Goal: Information Seeking & Learning: Learn about a topic

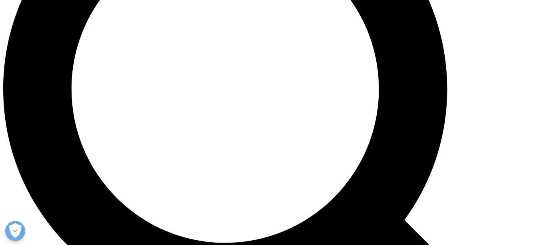
scroll to position [678, 0]
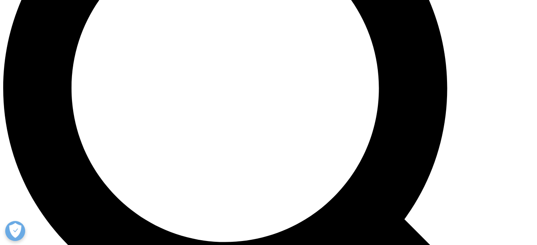
drag, startPoint x: 33, startPoint y: 56, endPoint x: 121, endPoint y: 214, distance: 180.4
copy div "Control costs and avoid potential roadblocks Whether you’re in the process or h…"
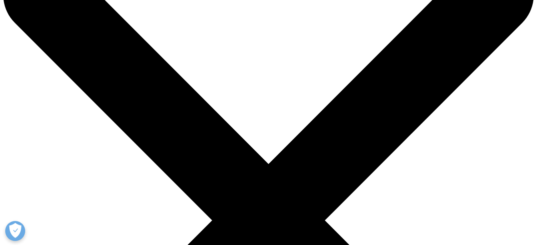
scroll to position [0, 0]
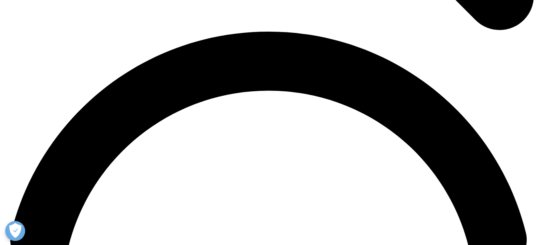
scroll to position [967, 0]
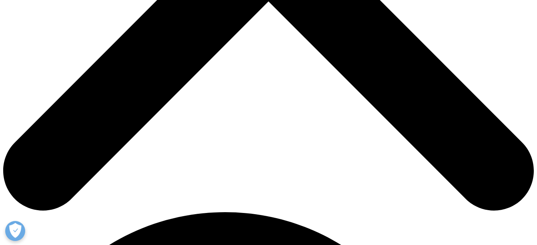
scroll to position [336, 0]
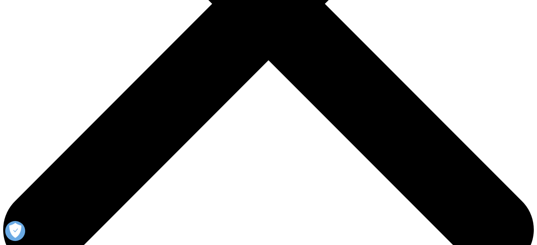
scroll to position [272, 0]
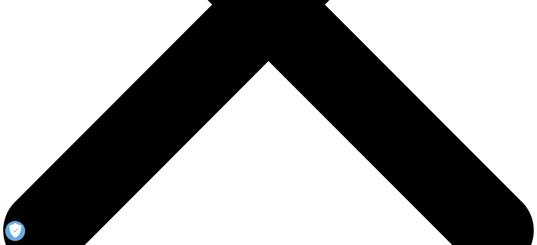
drag, startPoint x: 238, startPoint y: 114, endPoint x: 505, endPoint y: 172, distance: 273.0
copy div "Creative solutions to common challenges Dermatology pharmaceutical companies co…"
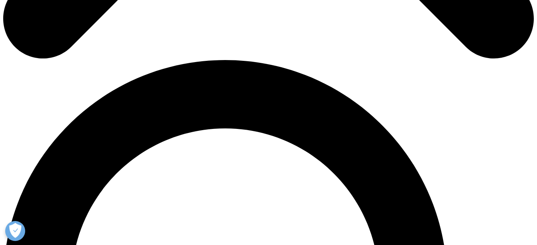
scroll to position [496, 0]
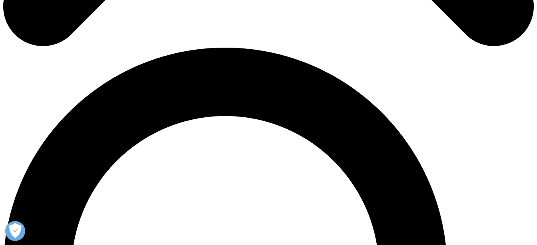
drag, startPoint x: 33, startPoint y: 92, endPoint x: 161, endPoint y: 172, distance: 150.8
copy div "Patient Recruitment Raise awareness about studies and enhance diversity through…"
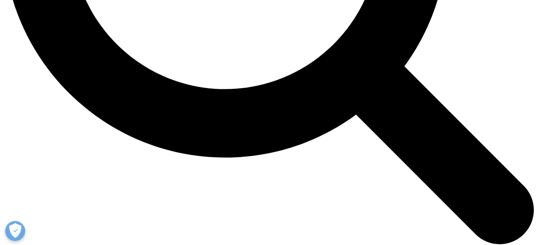
scroll to position [832, 0]
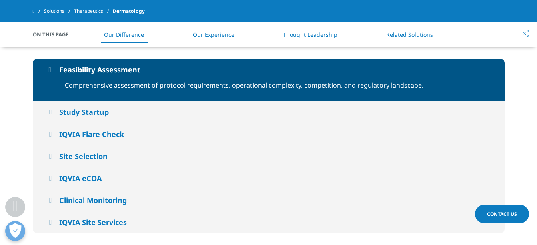
click at [99, 117] on div "Study Startup" at bounding box center [84, 112] width 50 height 10
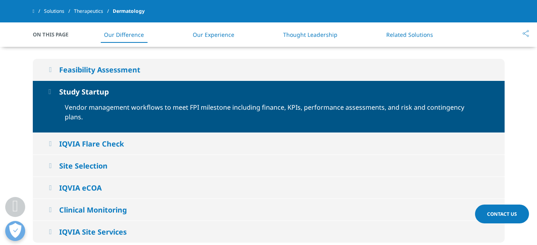
click at [100, 154] on button "IQVIA Flare Check" at bounding box center [269, 144] width 472 height 22
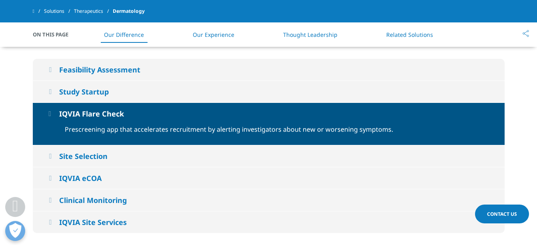
click at [101, 161] on div "Site Selection" at bounding box center [83, 156] width 48 height 10
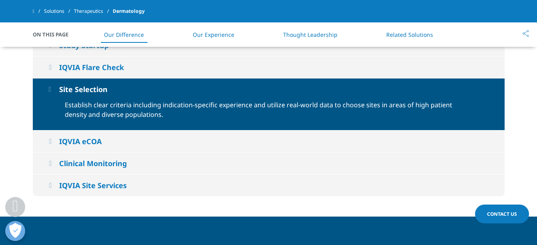
scroll to position [880, 0]
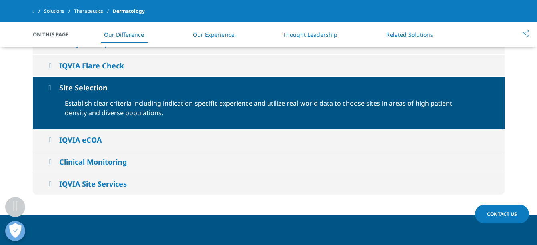
click at [98, 144] on div "IQVIA eCOA" at bounding box center [80, 140] width 42 height 10
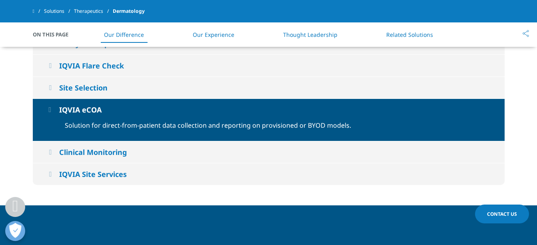
click at [103, 157] on div "Clinical Monitoring" at bounding box center [93, 152] width 68 height 10
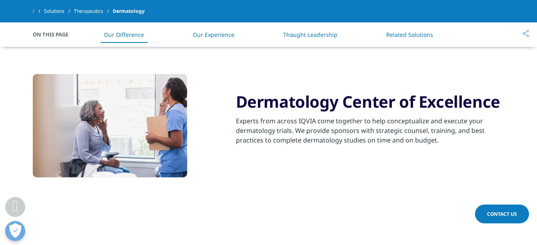
scroll to position [656, 0]
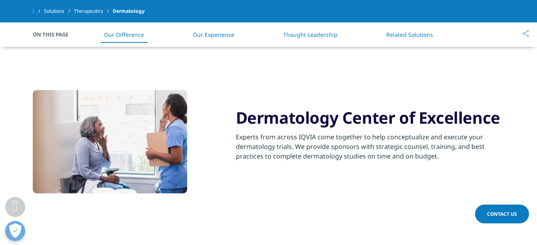
drag, startPoint x: 235, startPoint y: 132, endPoint x: 437, endPoint y: 176, distance: 206.7
click at [437, 176] on div "Dermatology Center of Excellence Experts from across IQVIA come together to hel…" at bounding box center [269, 142] width 472 height 105
copy div "Dermatology Center of Excellence Experts from across IQVIA come together to hel…"
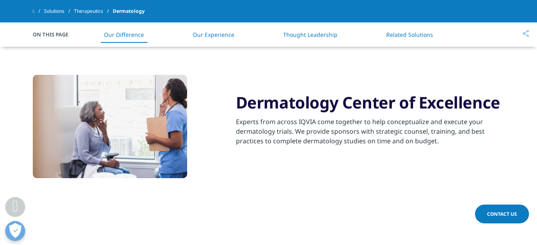
click at [236, 200] on section "Dermatology Center of Excellence Experts from across IQVIA come together to hel…" at bounding box center [268, 127] width 537 height 145
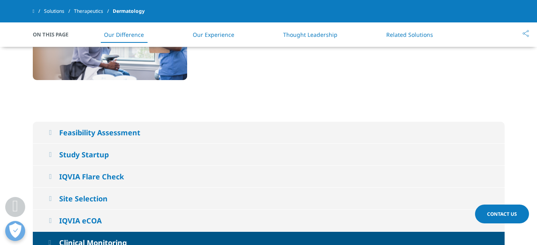
scroll to position [816, 0]
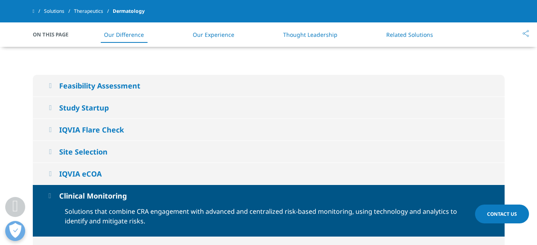
click at [125, 90] on div "Feasibility Assessment" at bounding box center [99, 86] width 81 height 10
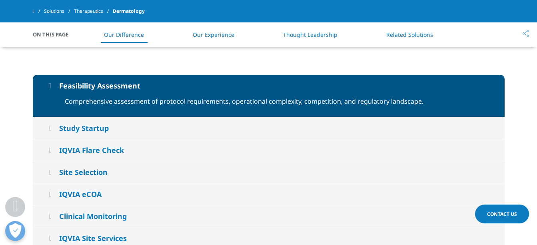
click at [100, 133] on div "Study Startup" at bounding box center [84, 128] width 50 height 10
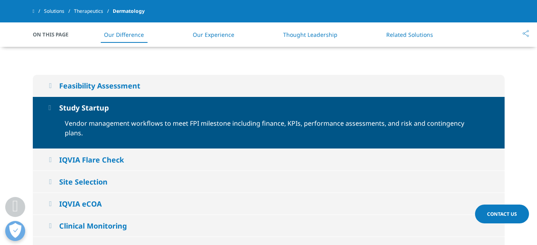
click at [105, 164] on div "IQVIA Flare Check" at bounding box center [91, 160] width 65 height 10
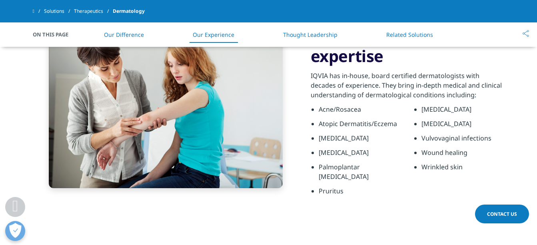
scroll to position [1312, 0]
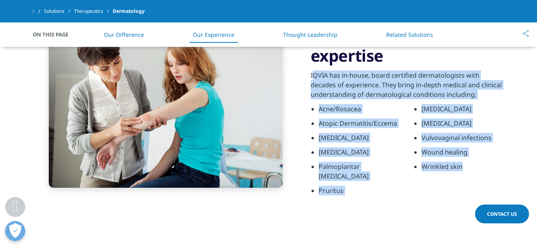
drag, startPoint x: 310, startPoint y: 92, endPoint x: 466, endPoint y: 185, distance: 182.2
click at [466, 185] on div "Unmatched scientific expertise IQVIA has in-house, board certified dermatologis…" at bounding box center [269, 113] width 472 height 214
copy div "IQVIA has in-house, board certified dermatologists with decades of experience. …"
click at [393, 220] on div "Unmatched scientific expertise IQVIA has in-house, board certified dermatologis…" at bounding box center [269, 113] width 472 height 214
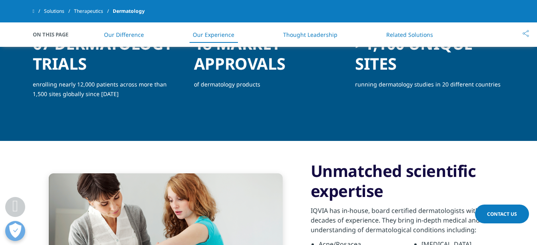
scroll to position [1152, 0]
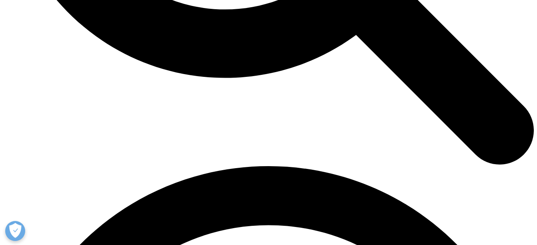
scroll to position [912, 0]
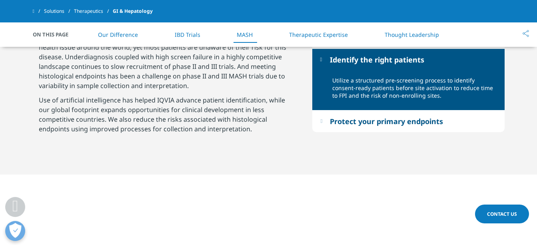
click at [322, 124] on em at bounding box center [321, 120] width 2 height 5
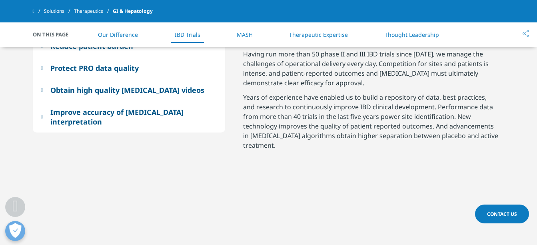
scroll to position [680, 0]
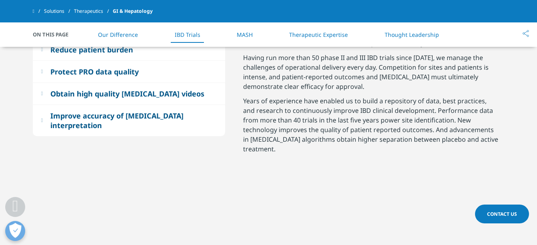
click at [196, 38] on button "Enroll with confidence" at bounding box center [129, 28] width 192 height 22
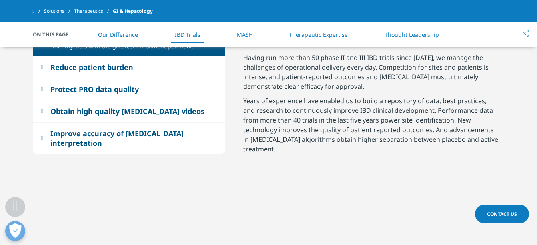
click at [162, 78] on button "Reduce patient burden" at bounding box center [129, 67] width 192 height 22
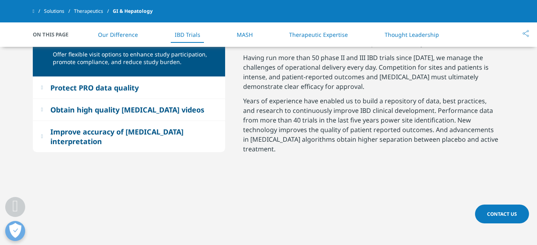
click at [110, 16] on div "Enroll with confidence" at bounding box center [90, 12] width 80 height 10
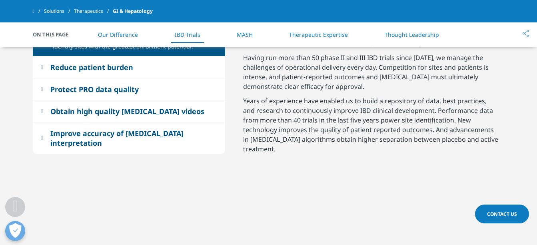
click at [119, 72] on div "Reduce patient burden" at bounding box center [91, 67] width 83 height 10
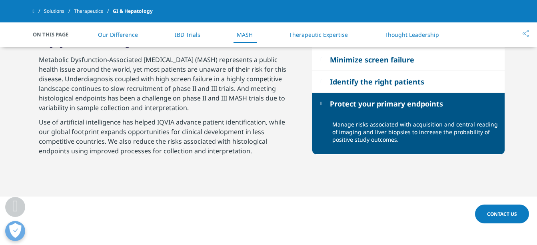
scroll to position [893, 0]
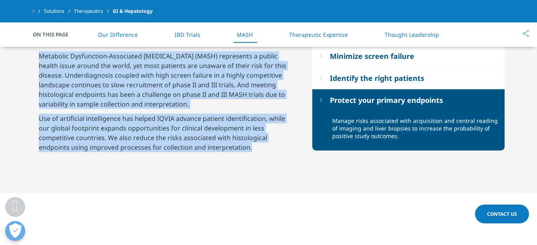
drag, startPoint x: 41, startPoint y: 70, endPoint x: 248, endPoint y: 208, distance: 249.1
click at [248, 173] on div "MASH evolves with greater opportunity for success Metabolic Dysfunction-Associa…" at bounding box center [167, 87] width 268 height 172
copy div "MASH evolves with greater opportunity for success Metabolic Dysfunction-Associa…"
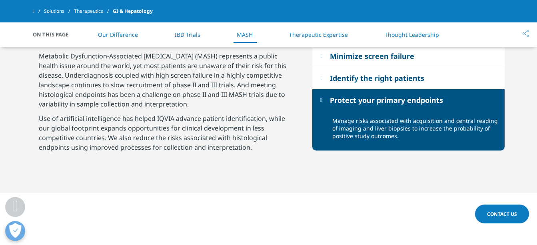
click at [350, 193] on div "Enroll with confidence Leverage Connected Intelligence and a global site networ…" at bounding box center [269, 87] width 472 height 212
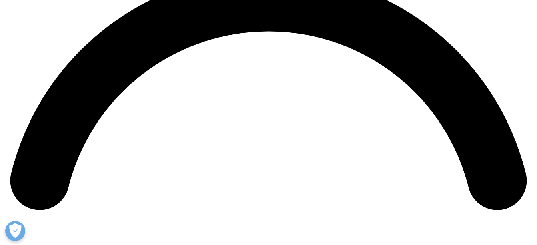
scroll to position [1088, 0]
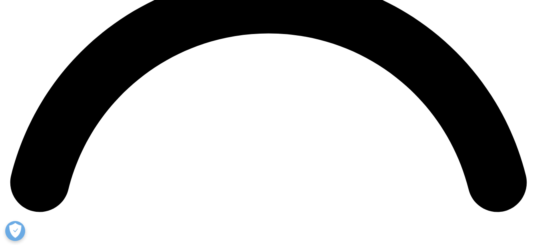
scroll to position [1104, 0]
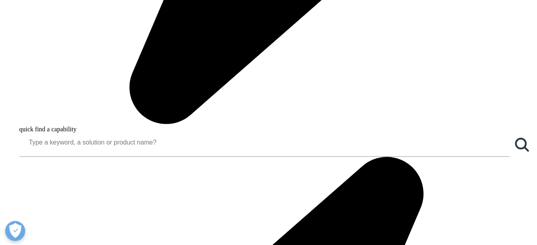
scroll to position [656, 0]
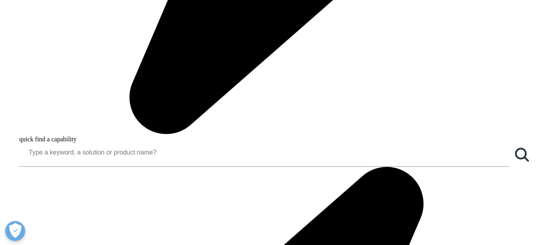
drag, startPoint x: 32, startPoint y: 59, endPoint x: 209, endPoint y: 228, distance: 244.7
copy div "Leading the Way in Continuous Glucose Monitoring [MEDICAL_DATA] measures alone …"
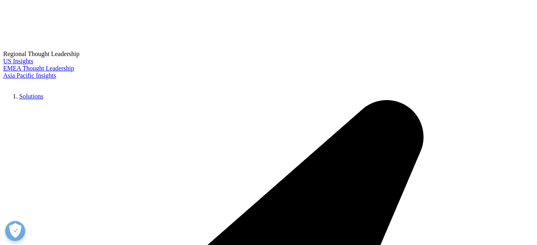
scroll to position [320, 0]
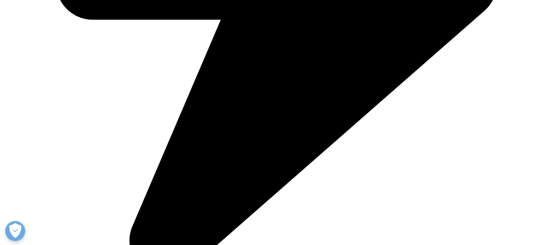
scroll to position [736, 0]
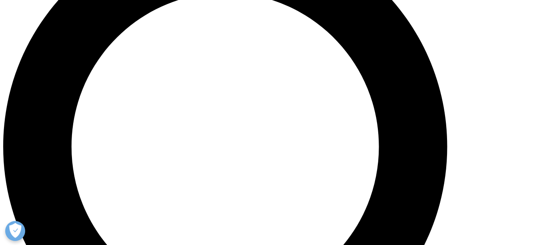
scroll to position [631, 0]
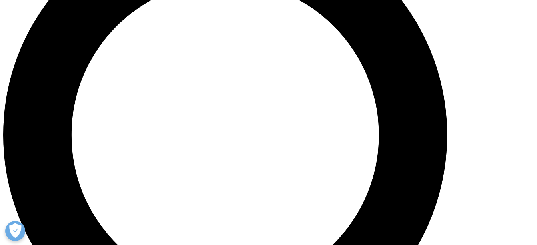
drag, startPoint x: 34, startPoint y: 80, endPoint x: 87, endPoint y: 163, distance: 98.8
copy div "Experience in all the facets of Allergy & Respiratory We have broad expertise r…"
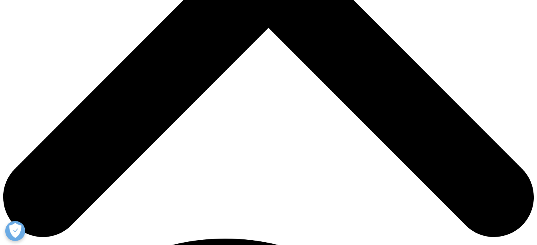
scroll to position [295, 0]
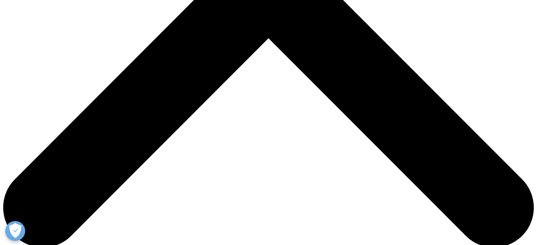
drag, startPoint x: 311, startPoint y: 88, endPoint x: 481, endPoint y: 196, distance: 202.1
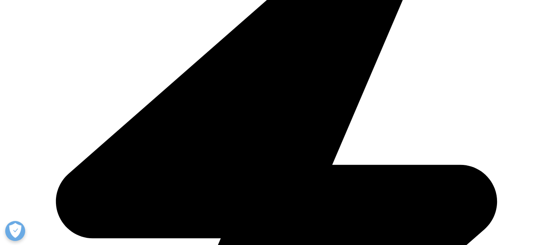
copy div "Proven success and expertise, driven by strategy When you combine our domain ex…"
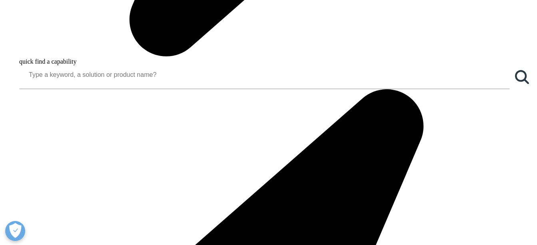
scroll to position [759, 0]
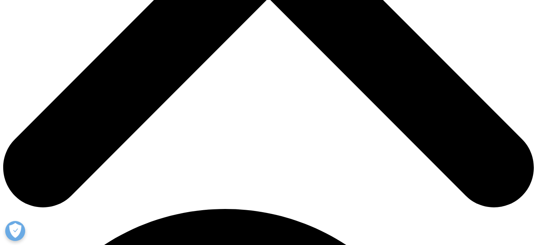
scroll to position [336, 0]
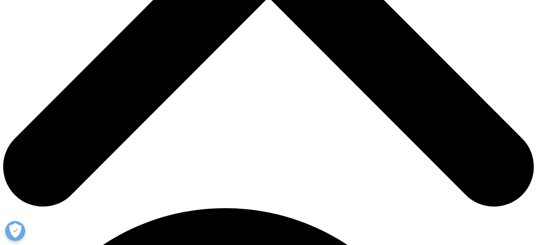
drag, startPoint x: 272, startPoint y: 26, endPoint x: 418, endPoint y: 210, distance: 234.8
copy div "Respiratory conditions make up one of the leading disease categories worldwide.…"
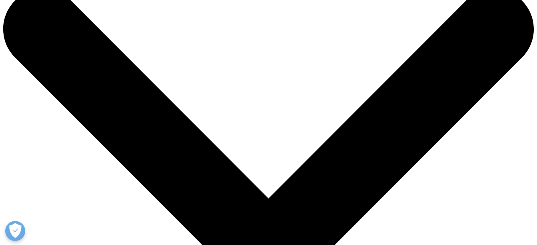
scroll to position [0, 0]
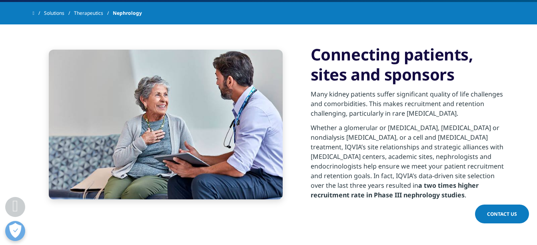
scroll to position [352, 0]
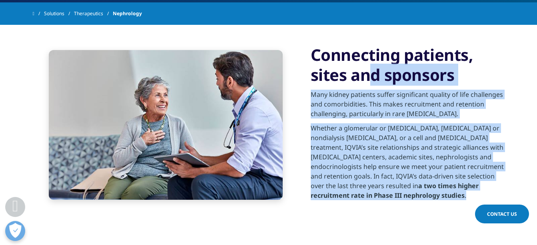
drag, startPoint x: 314, startPoint y: 54, endPoint x: 384, endPoint y: 194, distance: 156.5
click at [384, 194] on div "Connecting patients, sites and sponsors Many kidney patients suffer significant…" at bounding box center [408, 125] width 194 height 160
copy div "Connecting patients, sites and sponsors Many kidney patients suffer significant…"
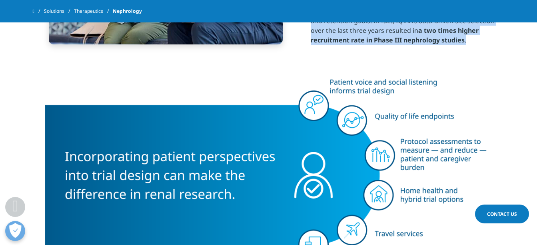
scroll to position [517, 0]
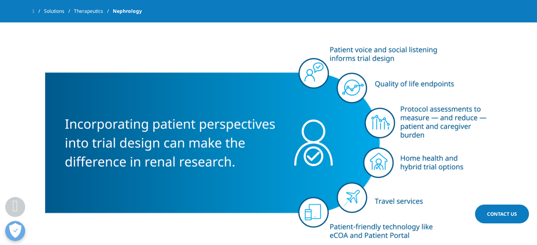
click at [69, 120] on img at bounding box center [269, 141] width 448 height 209
click at [238, 175] on img at bounding box center [269, 141] width 448 height 209
drag, startPoint x: 238, startPoint y: 175, endPoint x: 163, endPoint y: 120, distance: 92.4
click at [163, 120] on img at bounding box center [269, 141] width 448 height 209
click at [440, 48] on img at bounding box center [269, 141] width 448 height 209
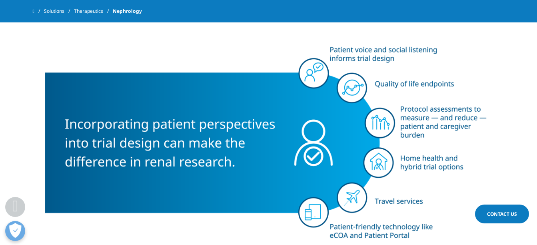
click at [437, 48] on img at bounding box center [269, 141] width 448 height 209
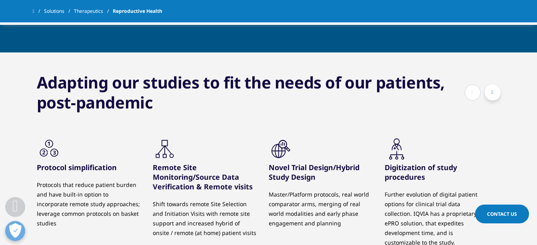
scroll to position [896, 0]
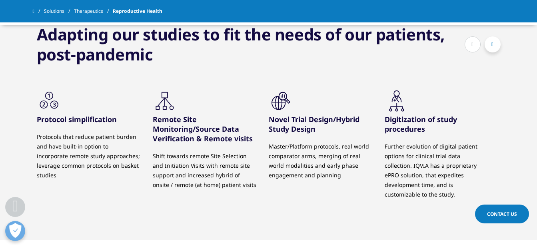
click at [61, 93] on icon ".cls-1{fill:#231f20;}" at bounding box center [49, 101] width 24 height 24
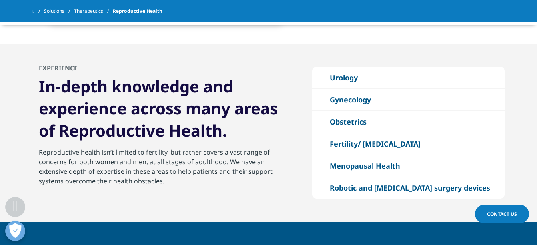
scroll to position [416, 0]
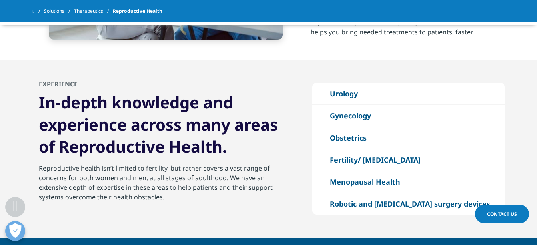
click at [334, 117] on div "Gynecology" at bounding box center [350, 116] width 41 height 10
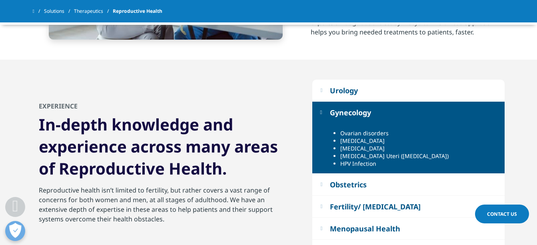
click at [343, 92] on div "Urology" at bounding box center [344, 91] width 28 height 10
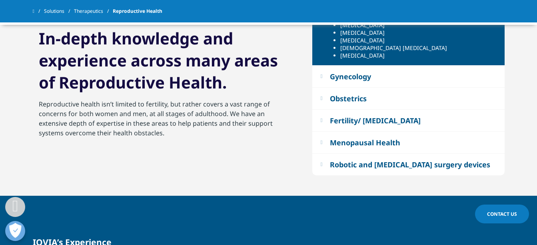
scroll to position [528, 0]
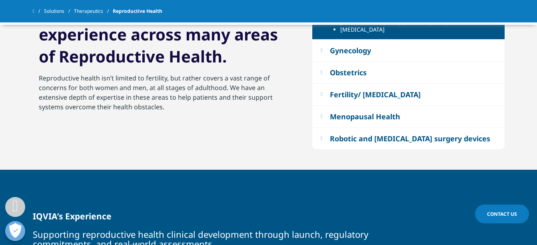
click at [345, 73] on div "Obstetrics" at bounding box center [348, 73] width 37 height 10
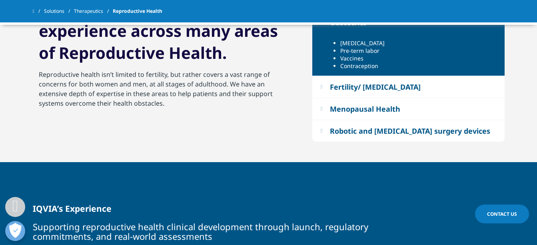
click at [296, 76] on div "EXPERIENCE In-depth knowledge and experience across many areas of Reproductive …" at bounding box center [167, 55] width 268 height 138
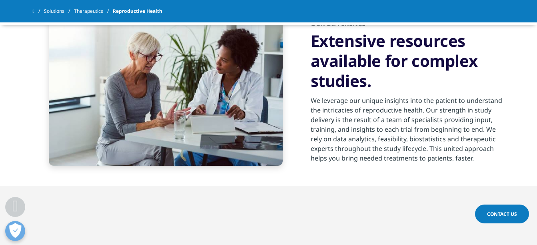
scroll to position [288, 0]
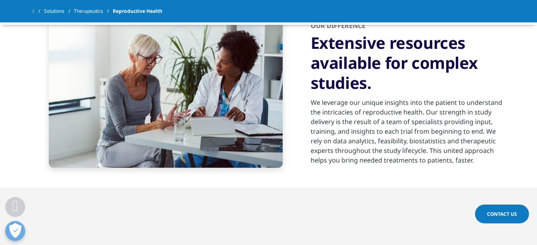
drag, startPoint x: 312, startPoint y: 47, endPoint x: 469, endPoint y: 160, distance: 193.7
click at [469, 160] on div "OUR DIFFERENCE Extensive resources available for complex studies. We leverage o…" at bounding box center [408, 93] width 194 height 144
copy div "Extensive resources available for complex studies. We leverage our unique insig…"
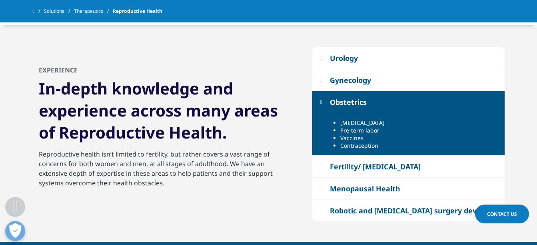
scroll to position [448, 0]
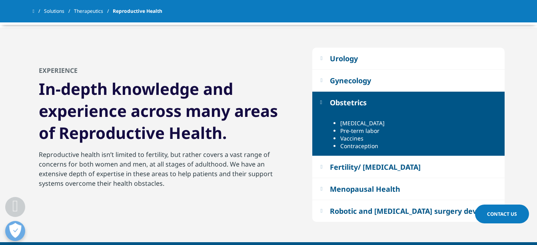
click at [326, 61] on button "Urology" at bounding box center [408, 59] width 192 height 22
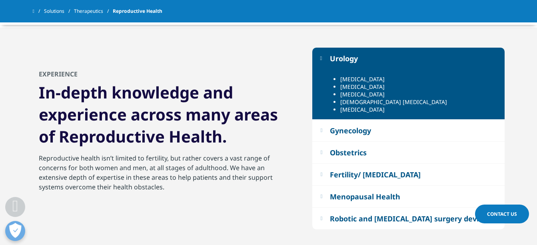
drag, startPoint x: 331, startPoint y: 59, endPoint x: 351, endPoint y: 88, distance: 34.5
click at [351, 88] on div "Urology Benign Prostatic Hyperplasia Nocturia Overactive bladder Male erectile …" at bounding box center [408, 139] width 192 height 182
drag, startPoint x: 339, startPoint y: 79, endPoint x: 395, endPoint y: 110, distance: 63.9
click at [395, 110] on ul "Benign Prostatic Hyperplasia Nocturia Overactive bladder Male erectile dysfunct…" at bounding box center [415, 94] width 166 height 38
copy ul "Benign Prostatic Hyperplasia Nocturia Overactive bladder Male erectile dysfunct…"
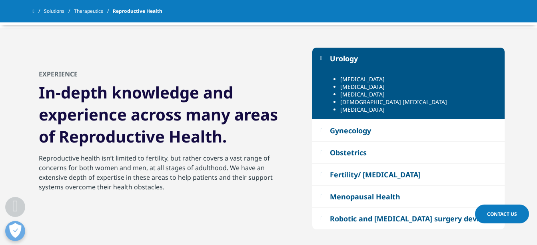
click at [346, 132] on div "Gynecology" at bounding box center [350, 131] width 41 height 10
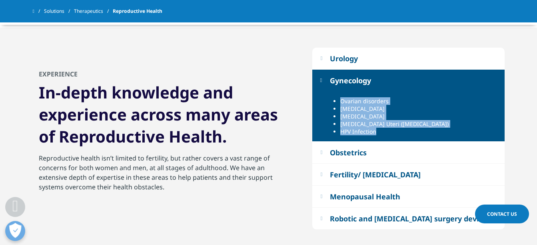
drag, startPoint x: 341, startPoint y: 100, endPoint x: 387, endPoint y: 134, distance: 56.7
click at [387, 134] on ul "Ovarian disorders Endometriosis Vulvovaginal Candidiasis Leiomyomata Uteri (Fib…" at bounding box center [415, 116] width 166 height 38
copy ul "Ovarian disorders Endometriosis Vulvovaginal Candidiasis Leiomyomata Uteri (Fib…"
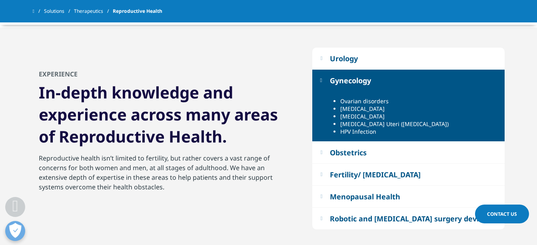
click at [283, 205] on div "Urology Benign Prostatic Hyperplasia Nocturia Overactive bladder Male erectile …" at bounding box center [269, 139] width 472 height 222
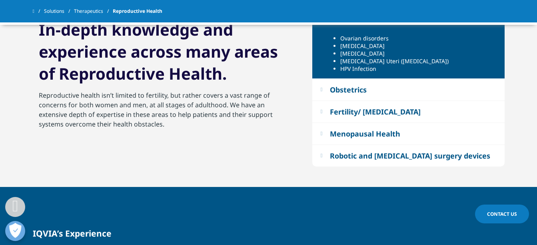
scroll to position [512, 0]
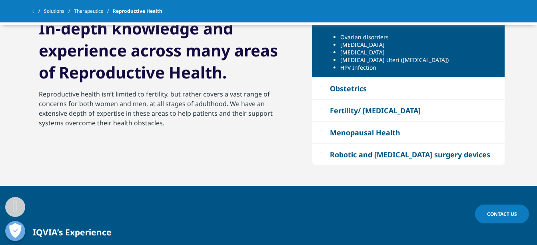
click at [339, 92] on div "Obstetrics" at bounding box center [348, 89] width 37 height 10
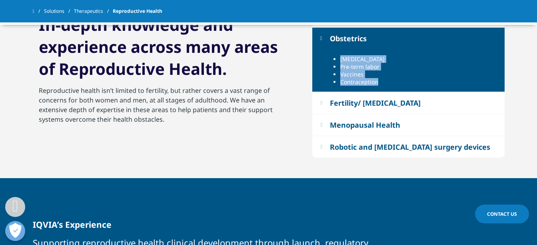
drag, startPoint x: 340, startPoint y: 59, endPoint x: 377, endPoint y: 82, distance: 43.3
click at [377, 82] on ul "Pre-eclampsia Pre-term labor Vaccines Contraception" at bounding box center [415, 70] width 166 height 30
copy ul "Pre-eclampsia Pre-term labor Vaccines Contraception"
click at [366, 107] on div "Fertility/ Infertility" at bounding box center [375, 103] width 91 height 10
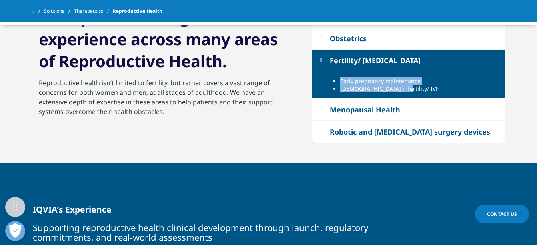
drag, startPoint x: 340, startPoint y: 82, endPoint x: 396, endPoint y: 88, distance: 56.3
click at [396, 88] on ul "Early pregnancy maintenance Female infertility/ IVF" at bounding box center [415, 84] width 166 height 15
copy ul "Early pregnancy maintenance Female infertility/ IVF"
click at [353, 103] on button "Menopausal Health" at bounding box center [408, 110] width 192 height 22
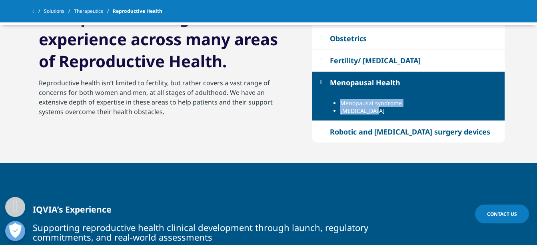
drag, startPoint x: 340, startPoint y: 103, endPoint x: 375, endPoint y: 111, distance: 35.3
click at [375, 111] on ul "Menopausal syndrome Osteoporosis" at bounding box center [415, 106] width 166 height 15
copy ul "Menopausal syndrome Osteoporosis"
click at [359, 131] on div "Robotic and laparoscopic surgery devices" at bounding box center [410, 132] width 160 height 10
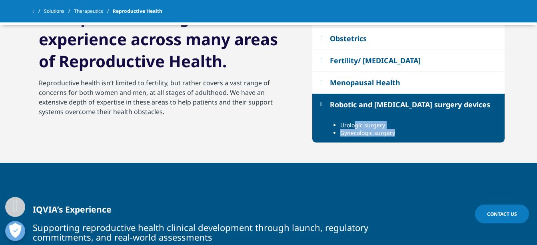
drag, startPoint x: 339, startPoint y: 124, endPoint x: 394, endPoint y: 134, distance: 55.4
click at [394, 134] on ul "Urologic surgery Gynecologic surgery" at bounding box center [415, 128] width 166 height 15
copy ul "Urologic surgery Gynecologic surgery"
click at [407, 108] on div "Robotic and laparoscopic surgery devices" at bounding box center [410, 105] width 160 height 10
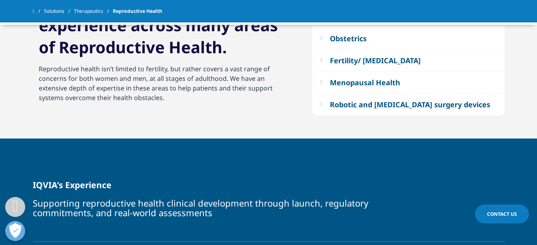
click at [341, 103] on div "Robotic and laparoscopic surgery devices" at bounding box center [410, 105] width 160 height 10
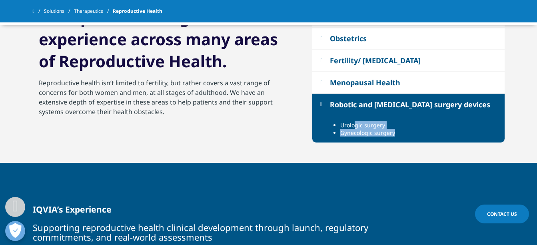
drag, startPoint x: 333, startPoint y: 102, endPoint x: 367, endPoint y: 126, distance: 41.9
click at [367, 126] on div "Urology Benign Prostatic Hyperplasia Nocturia Overactive bladder Male erectile …" at bounding box center [408, 63] width 192 height 159
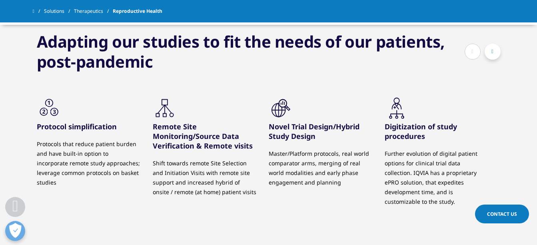
scroll to position [917, 0]
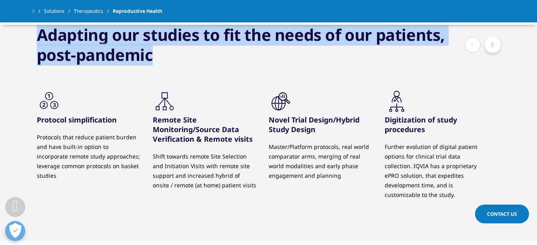
drag, startPoint x: 38, startPoint y: 34, endPoint x: 157, endPoint y: 63, distance: 121.8
click at [157, 63] on h3 "Adapting our studies to fit the needs of our patients, post-pandemic" at bounding box center [251, 45] width 428 height 40
copy h3 "Adapting our studies to fit the needs of our patients, post-pandemic"
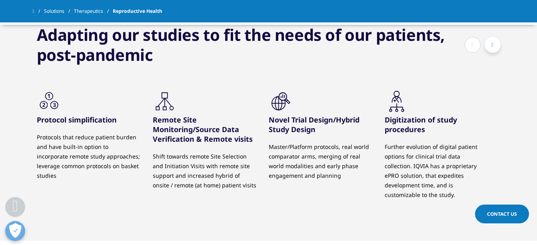
click at [83, 118] on h3 "Protocol simplification" at bounding box center [89, 120] width 104 height 10
drag, startPoint x: 38, startPoint y: 119, endPoint x: 118, endPoint y: 172, distance: 96.7
click at [118, 172] on div "Protocol simplification Protocols that reduce patient burden and have built-in …" at bounding box center [89, 148] width 104 height 66
copy div "Protocol simplification Protocols that reduce patient burden and have built-in …"
drag, startPoint x: 152, startPoint y: 118, endPoint x: 236, endPoint y: 188, distance: 109.3
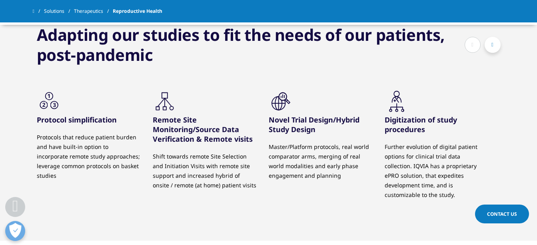
click at [236, 188] on div "Remote Site Monitoring/Source Data Verification & Remote visits Shift towards r…" at bounding box center [205, 152] width 104 height 75
copy div "Remote Site Monitoring/Source Data Verification & Remote visits Shift towards r…"
drag, startPoint x: 269, startPoint y: 120, endPoint x: 339, endPoint y: 178, distance: 91.2
click at [339, 178] on div "Novel Trial Design/Hybrid Study Design Master/Platform protocols, real world co…" at bounding box center [321, 148] width 104 height 66
drag, startPoint x: 385, startPoint y: 120, endPoint x: 461, endPoint y: 188, distance: 102.3
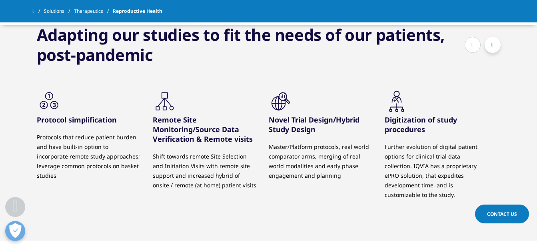
click at [461, 188] on div "Digitization of study procedures Further evolution of digital patient options f…" at bounding box center [437, 157] width 104 height 85
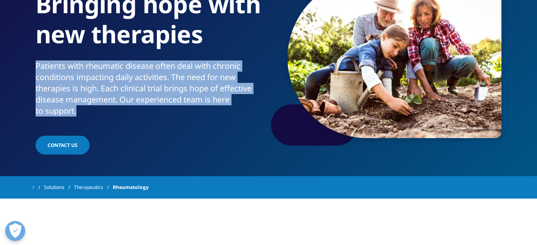
drag, startPoint x: 36, startPoint y: 66, endPoint x: 76, endPoint y: 110, distance: 60.0
click at [76, 110] on p "Patients with rheumatic disease often deal with chronic conditions impacting da…" at bounding box center [151, 90] width 230 height 61
copy p "Patients with rheumatic disease often deal with chronic conditions impacting da…"
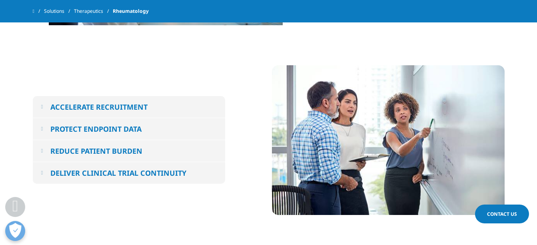
scroll to position [416, 0]
click at [153, 104] on button "ACCELERATE RECRUITMENT" at bounding box center [129, 107] width 192 height 22
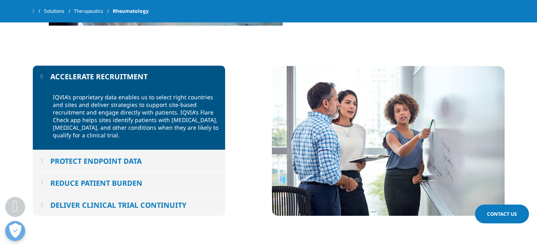
click at [132, 159] on div "PROTECT ENDPOINT DATA" at bounding box center [95, 161] width 91 height 10
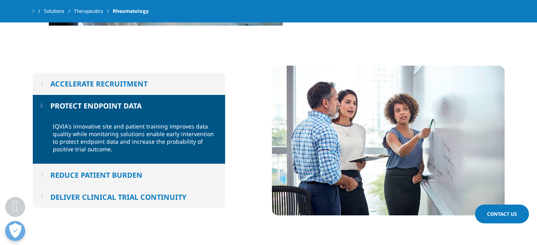
click at [132, 172] on div "REDUCE PATIENT BURDEN" at bounding box center [96, 175] width 92 height 10
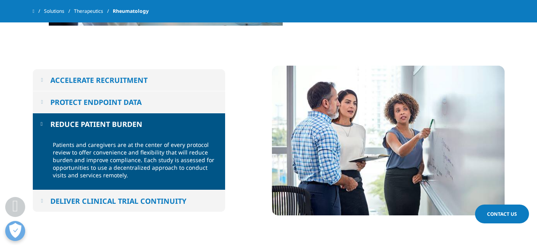
click at [139, 196] on div "DELIVER CLINICAL TRIAL CONTINUITY" at bounding box center [118, 201] width 136 height 10
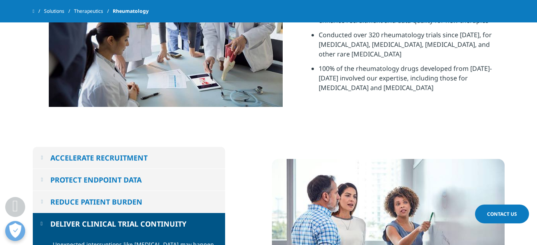
scroll to position [400, 0]
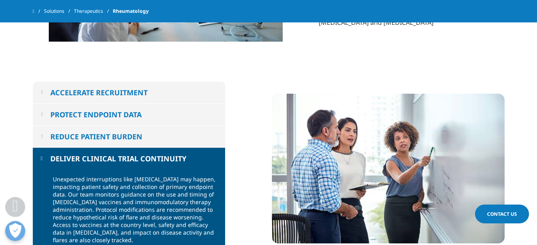
click at [122, 92] on div "ACCELERATE RECRUITMENT" at bounding box center [98, 93] width 97 height 10
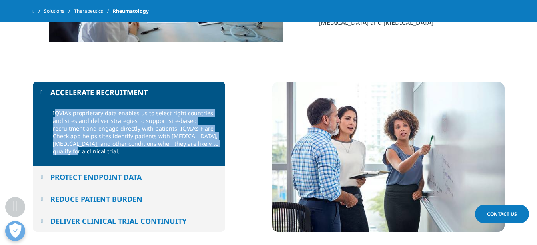
drag, startPoint x: 54, startPoint y: 114, endPoint x: 72, endPoint y: 152, distance: 42.2
click at [72, 152] on p "IQVIA’s proprietary data enables us to select right countries and sites and del…" at bounding box center [136, 134] width 166 height 50
copy p "QVIA’s proprietary data enables us to select right countries and sites and deli…"
click at [139, 176] on div "PROTECT ENDPOINT DATA" at bounding box center [95, 177] width 91 height 10
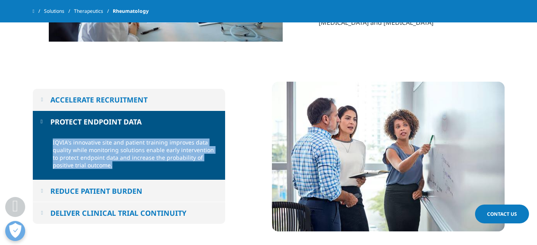
drag, startPoint x: 51, startPoint y: 143, endPoint x: 90, endPoint y: 165, distance: 45.1
click at [90, 165] on div "IQVIA's innovative site and patient training improves data quality while monito…" at bounding box center [129, 156] width 192 height 48
copy p "IQVIA's innovative site and patient training improves data quality while monito…"
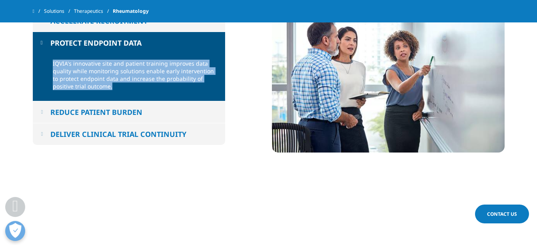
scroll to position [480, 0]
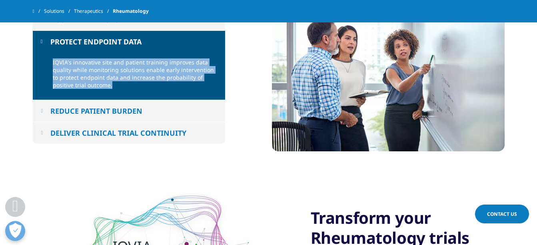
click at [92, 106] on button "REDUCE PATIENT BURDEN" at bounding box center [129, 111] width 192 height 22
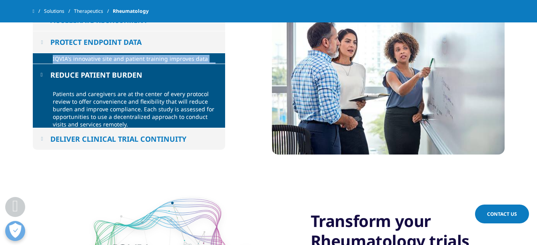
scroll to position [476, 0]
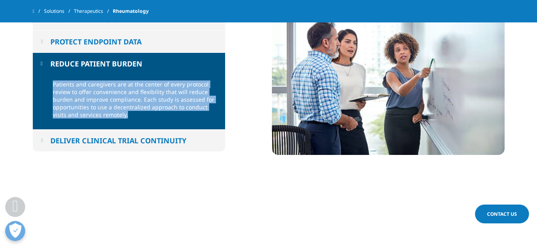
drag, startPoint x: 52, startPoint y: 84, endPoint x: 111, endPoint y: 118, distance: 67.6
click at [111, 118] on p "Patients and caregivers are at the center of every protocol review to offer con…" at bounding box center [136, 101] width 166 height 43
copy p "Patients and caregivers are at the center of every protocol review to offer con…"
click at [108, 144] on div "DELIVER CLINICAL TRIAL CONTINUITY" at bounding box center [118, 141] width 136 height 10
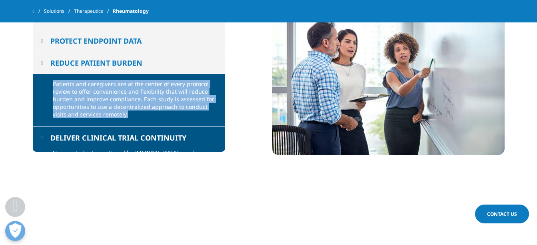
scroll to position [473, 0]
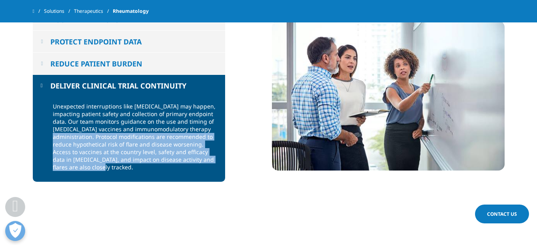
drag, startPoint x: 93, startPoint y: 136, endPoint x: 130, endPoint y: 165, distance: 47.3
click at [130, 165] on p "Unexpected interruptions like [MEDICAL_DATA] may happen, impacting patient safe…" at bounding box center [136, 138] width 166 height 73
copy p "Protocol modifications are recommended to reduce hypothetical risk of flare and…"
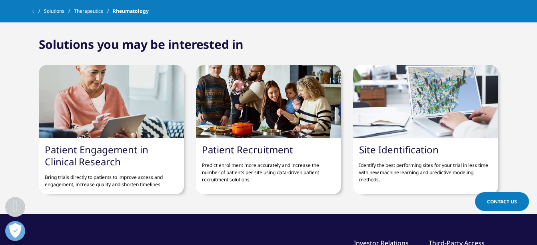
scroll to position [1160, 0]
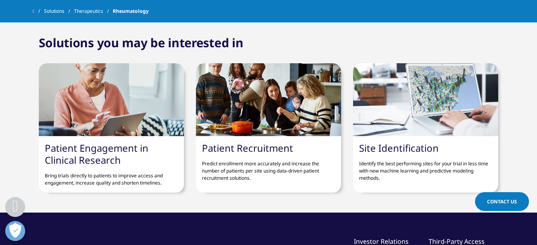
click at [102, 147] on link "Patient Engagement in Clinical Research" at bounding box center [97, 153] width 104 height 25
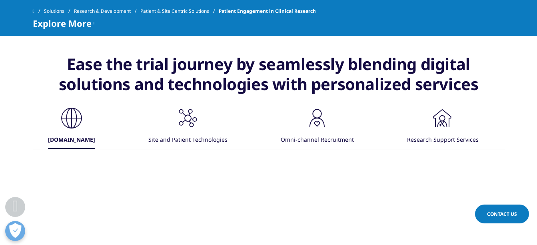
scroll to position [992, 0]
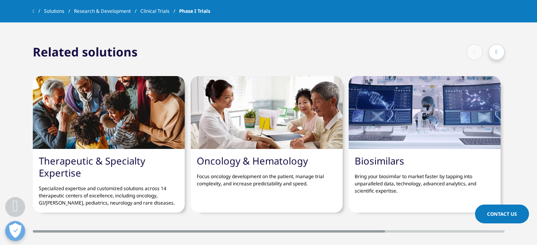
scroll to position [832, 0]
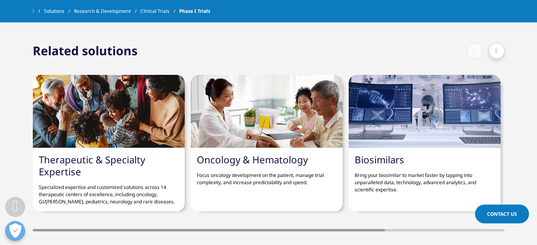
click at [495, 46] on div at bounding box center [497, 51] width 16 height 16
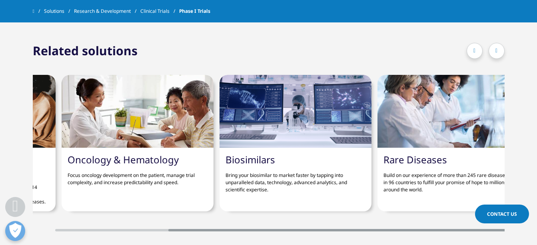
scroll to position [0, 152]
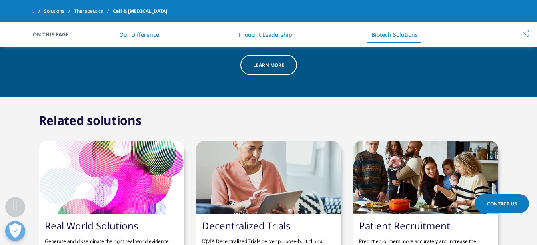
scroll to position [1751, 0]
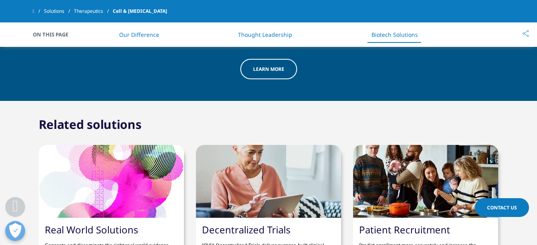
click at [102, 223] on link "Real World Solutions" at bounding box center [92, 229] width 94 height 13
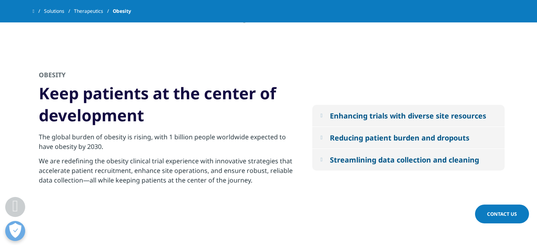
scroll to position [720, 0]
click at [375, 113] on div "Enhancing trials with diverse site resources" at bounding box center [408, 115] width 156 height 10
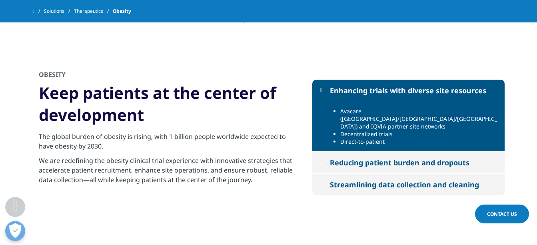
click at [432, 158] on div "Reducing patient burden and dropouts" at bounding box center [400, 163] width 140 height 10
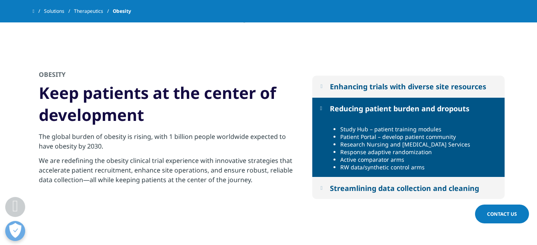
click at [341, 84] on div "Enhancing trials with diverse site resources" at bounding box center [408, 87] width 156 height 10
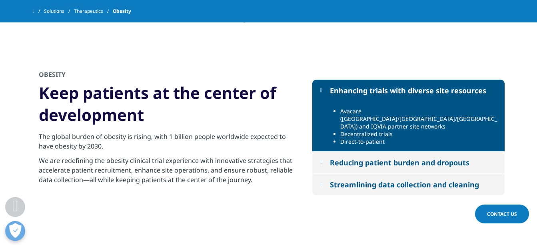
drag, startPoint x: 40, startPoint y: 90, endPoint x: 250, endPoint y: 180, distance: 228.5
click at [250, 180] on div "OBESITY Keep patients at the center of development The global burden of obesity…" at bounding box center [167, 137] width 268 height 135
copy div "Keep patients at the center of development The global burden of obesity is risi…"
drag, startPoint x: 334, startPoint y: 95, endPoint x: 366, endPoint y: 129, distance: 46.4
click at [366, 129] on div "Enhancing trials with diverse site resources Avacare (US/India/China) and IQVIA…" at bounding box center [408, 138] width 192 height 116
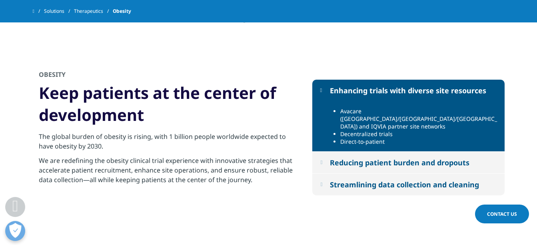
drag, startPoint x: 332, startPoint y: 95, endPoint x: 366, endPoint y: 127, distance: 46.7
click at [366, 127] on div "Enhancing trials with diverse site resources Avacare (US/India/China) and IQVIA…" at bounding box center [408, 138] width 192 height 116
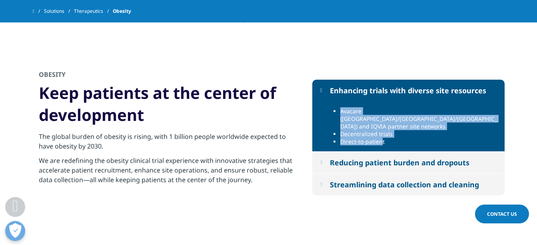
drag, startPoint x: 333, startPoint y: 118, endPoint x: 381, endPoint y: 133, distance: 51.2
click at [381, 133] on ul "Avacare (US/India/China) and IQVIA partner site networks Decentralized trials D…" at bounding box center [415, 126] width 166 height 38
drag, startPoint x: 381, startPoint y: 133, endPoint x: 333, endPoint y: 118, distance: 51.2
click at [340, 118] on li "Avacare (US/India/China) and IQVIA partner site networks" at bounding box center [419, 118] width 158 height 23
drag, startPoint x: 333, startPoint y: 118, endPoint x: 389, endPoint y: 134, distance: 58.8
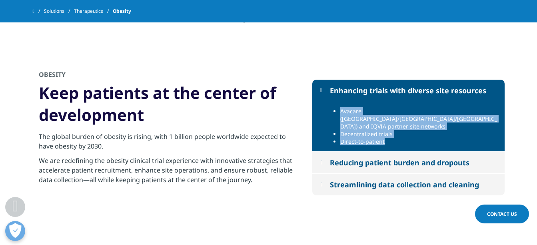
click at [389, 134] on ul "Avacare (US/India/China) and IQVIA partner site networks Decentralized trials D…" at bounding box center [415, 126] width 166 height 38
copy ul "Avacare (US/India/China) and IQVIA partner site networks Decentralized trials D…"
click at [343, 159] on div "Reducing patient burden and dropouts" at bounding box center [400, 163] width 140 height 10
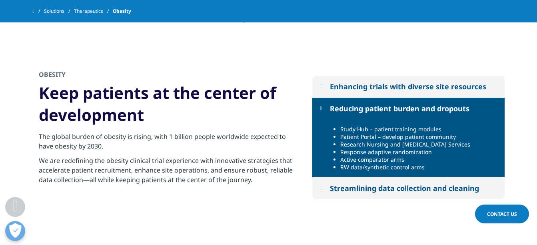
drag, startPoint x: 333, startPoint y: 106, endPoint x: 365, endPoint y: 143, distance: 48.5
click at [365, 143] on div "Enhancing trials with diverse site resources Avacare (US/India/China) and IQVIA…" at bounding box center [408, 138] width 192 height 124
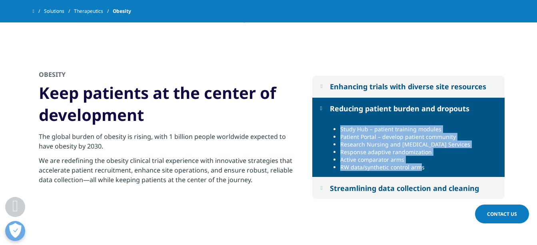
drag, startPoint x: 340, startPoint y: 129, endPoint x: 420, endPoint y: 166, distance: 87.9
click at [420, 166] on ul "Study Hub – patient training modules Patient Portal – develop patient community…" at bounding box center [415, 148] width 166 height 46
copy ul "Study Hub – patient training modules Patient Portal – develop patient community…"
click at [337, 190] on div "Streamlining data collection and cleaning" at bounding box center [404, 188] width 149 height 10
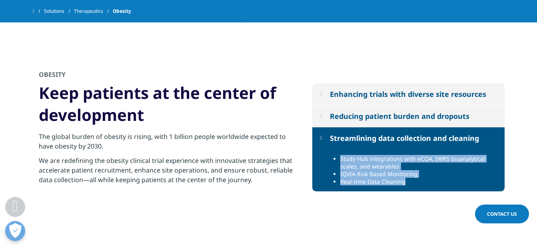
drag, startPoint x: 341, startPoint y: 157, endPoint x: 407, endPoint y: 182, distance: 70.3
click at [407, 182] on ul "Study Hub integrations with eCOA, IWRS bioanalytical scales, and wearables IQVI…" at bounding box center [415, 170] width 166 height 30
copy ul "Study Hub integrations with eCOA, IWRS bioanalytical scales, and wearables IQVI…"
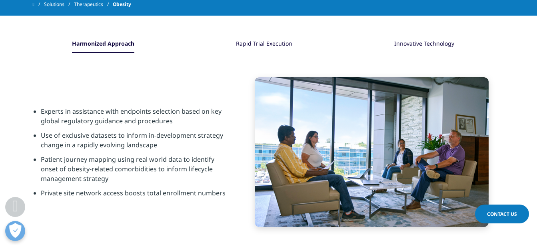
scroll to position [304, 0]
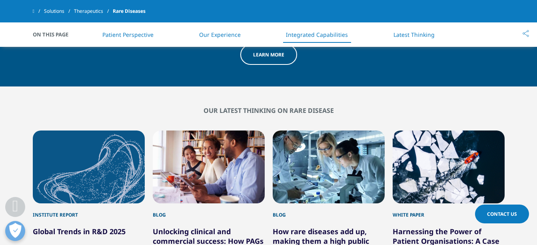
scroll to position [1600, 0]
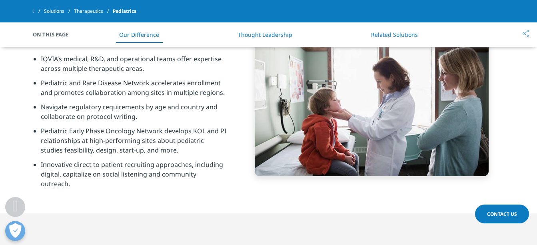
scroll to position [608, 0]
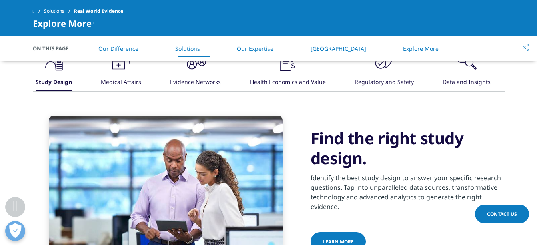
scroll to position [608, 0]
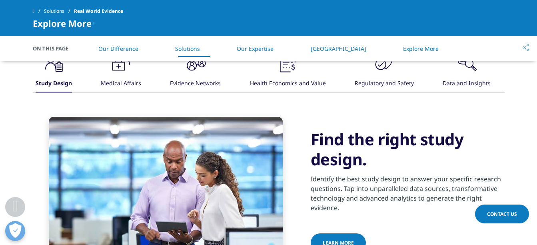
click at [119, 78] on div "Medical Affairs" at bounding box center [121, 83] width 40 height 17
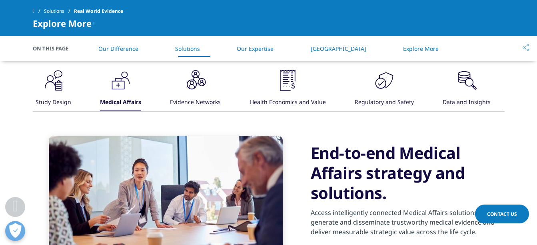
scroll to position [576, 0]
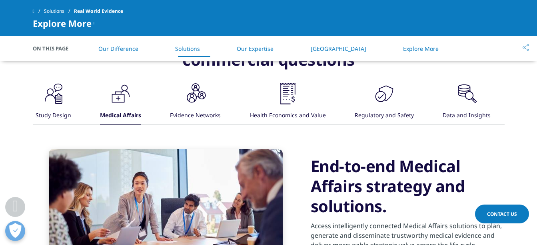
click at [66, 98] on icon ".cls-1{fill:#231f20;}" at bounding box center [54, 94] width 24 height 24
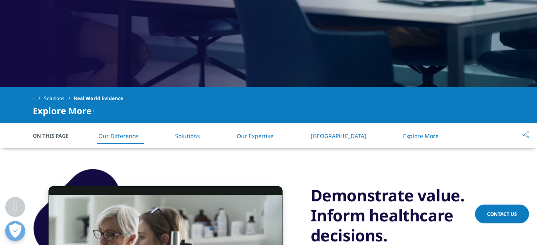
scroll to position [272, 0]
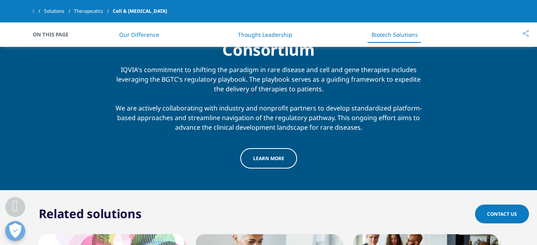
scroll to position [1663, 0]
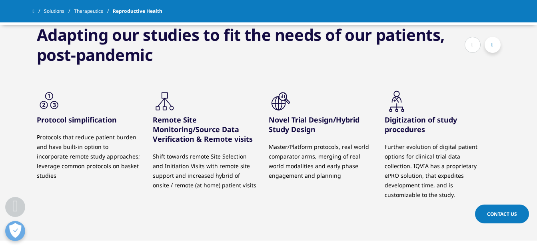
click at [310, 71] on div "Adapting our studies to fit the needs of our patients, post-pandemic .cls-1{fil…" at bounding box center [269, 123] width 472 height 236
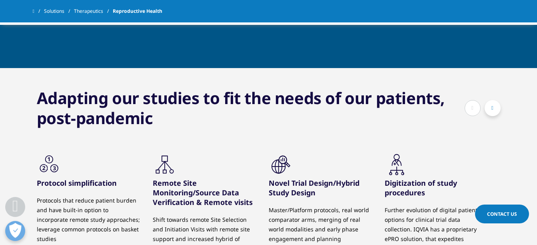
scroll to position [853, 0]
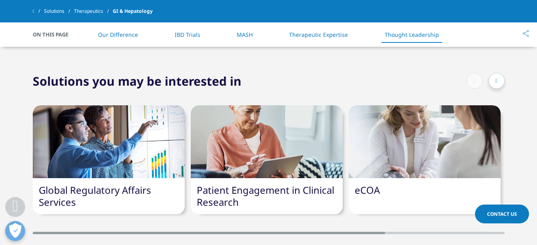
scroll to position [1639, 0]
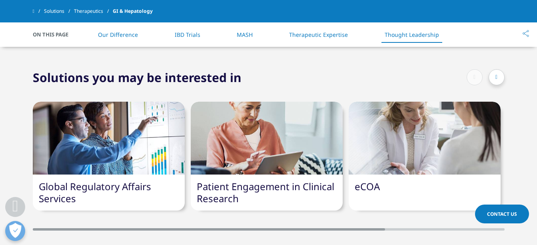
click at [396, 174] on div "eCOA" at bounding box center [425, 186] width 152 height 24
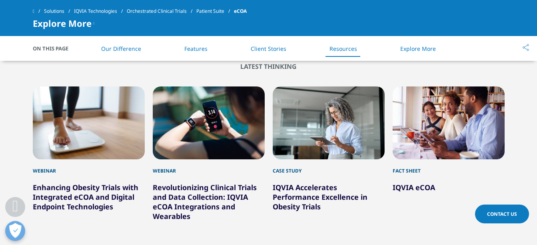
scroll to position [1859, 0]
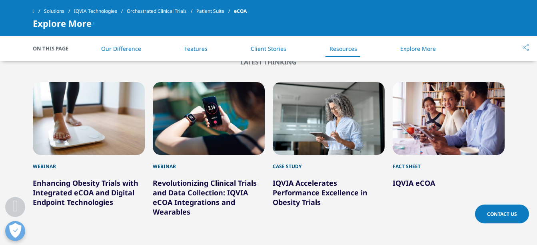
click at [413, 178] on link "IQVIA eCOA" at bounding box center [414, 183] width 42 height 10
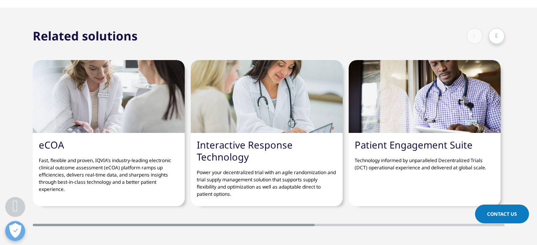
scroll to position [688, 0]
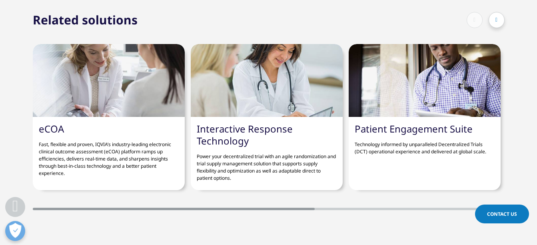
click at [122, 151] on p "Fast, flexible and proven, IQVIA’s industry-leading electronic clinical outcome…" at bounding box center [109, 156] width 140 height 42
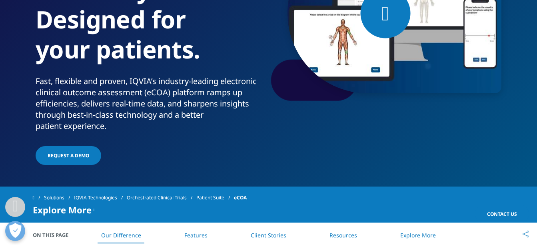
scroll to position [128, 0]
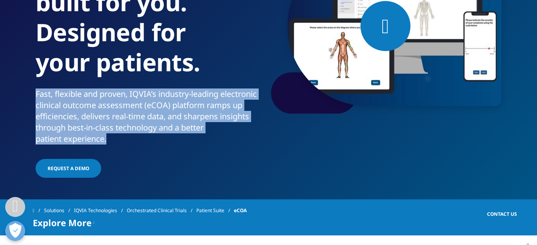
drag, startPoint x: 36, startPoint y: 92, endPoint x: 112, endPoint y: 136, distance: 88.2
click at [112, 136] on div "Fast, flexible and proven, IQVIA’s industry-leading electronic clinical outcome…" at bounding box center [151, 116] width 230 height 56
copy div "Fast, flexible and proven, IQVIA’s industry-leading electronic clinical outcome…"
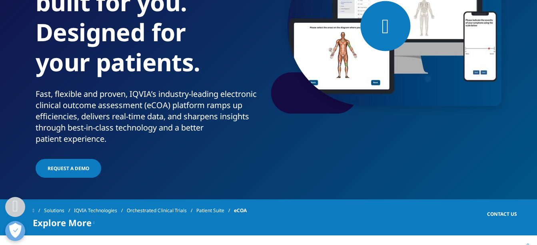
click at [357, 170] on div "eCOA An eCOA solution built for you. Designed for your patients. Fast, flexible…" at bounding box center [269, 57] width 472 height 243
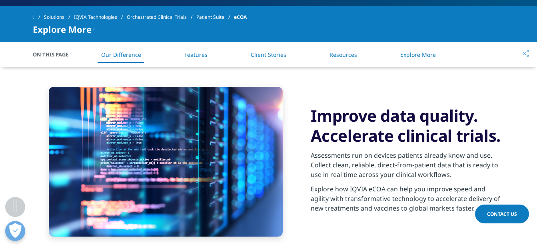
scroll to position [320, 0]
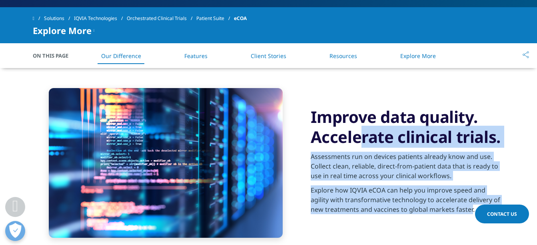
drag, startPoint x: 310, startPoint y: 109, endPoint x: 457, endPoint y: 210, distance: 177.8
click at [457, 210] on div "Improve data quality. Accelerate clinical trials. Assessments run on devices pa…" at bounding box center [269, 163] width 472 height 190
copy div "Improve data quality. Accelerate clinical trials. Assessments run on devices pa…"
click at [324, 222] on div "Improve data quality. Accelerate clinical trials. Assessments run on devices pa…" at bounding box center [269, 163] width 472 height 190
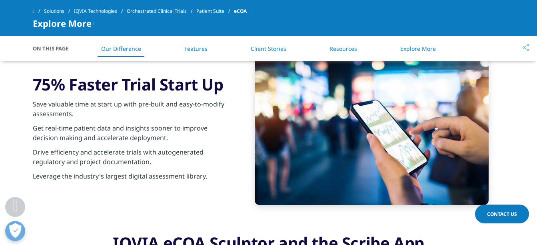
scroll to position [480, 0]
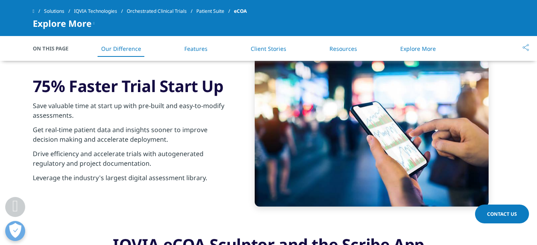
drag, startPoint x: 34, startPoint y: 83, endPoint x: 204, endPoint y: 182, distance: 196.4
click at [204, 182] on div "75% Faster Trial Start Up Save valuable time at start up with pre-built and eas…" at bounding box center [130, 131] width 194 height 111
copy div "75% Faster Trial Start Up Save valuable time at start up with pre-built and eas…"
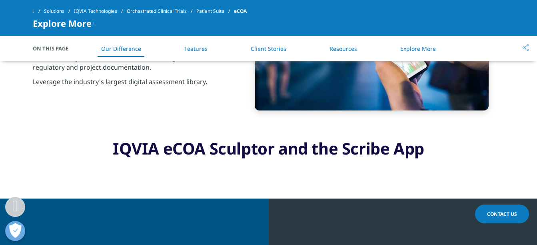
scroll to position [592, 0]
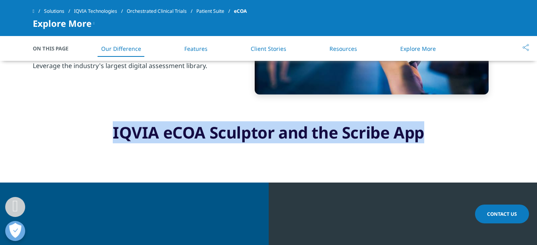
drag, startPoint x: 112, startPoint y: 130, endPoint x: 429, endPoint y: 135, distance: 316.7
click at [429, 135] on h2 "IQVIA eCOA Sculptor and the Scribe App" at bounding box center [268, 132] width 525 height 20
copy h2 "IQVIA eCOA Sculptor and the Scribe App"
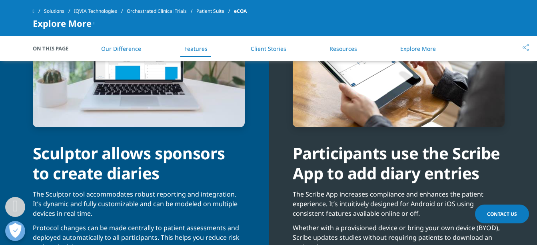
scroll to position [784, 0]
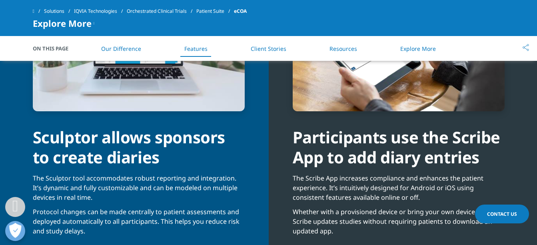
drag, startPoint x: 33, startPoint y: 135, endPoint x: 130, endPoint y: 228, distance: 134.6
click at [130, 228] on div "Sculptor allows sponsors to create diaries The Sculptor tool accommodates robus…" at bounding box center [139, 105] width 212 height 270
copy div "Sculptor allows sponsors to create diaries The Sculptor tool accommodates robus…"
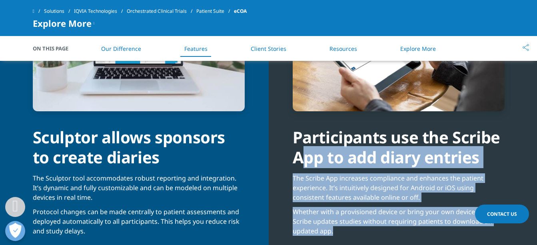
drag, startPoint x: 293, startPoint y: 135, endPoint x: 403, endPoint y: 227, distance: 143.4
click at [403, 227] on div "Participants use the Scribe App to add diary entries The Scribe App increases c…" at bounding box center [399, 105] width 212 height 270
copy div "Participants use the Scribe App to add diary entries The Scribe App increases c…"
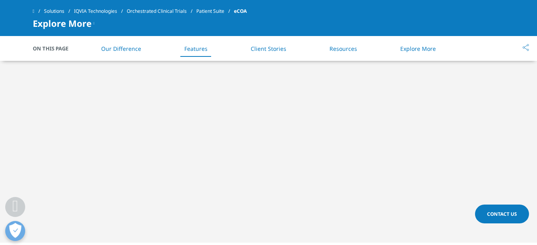
scroll to position [1056, 0]
